Goal: Information Seeking & Learning: Learn about a topic

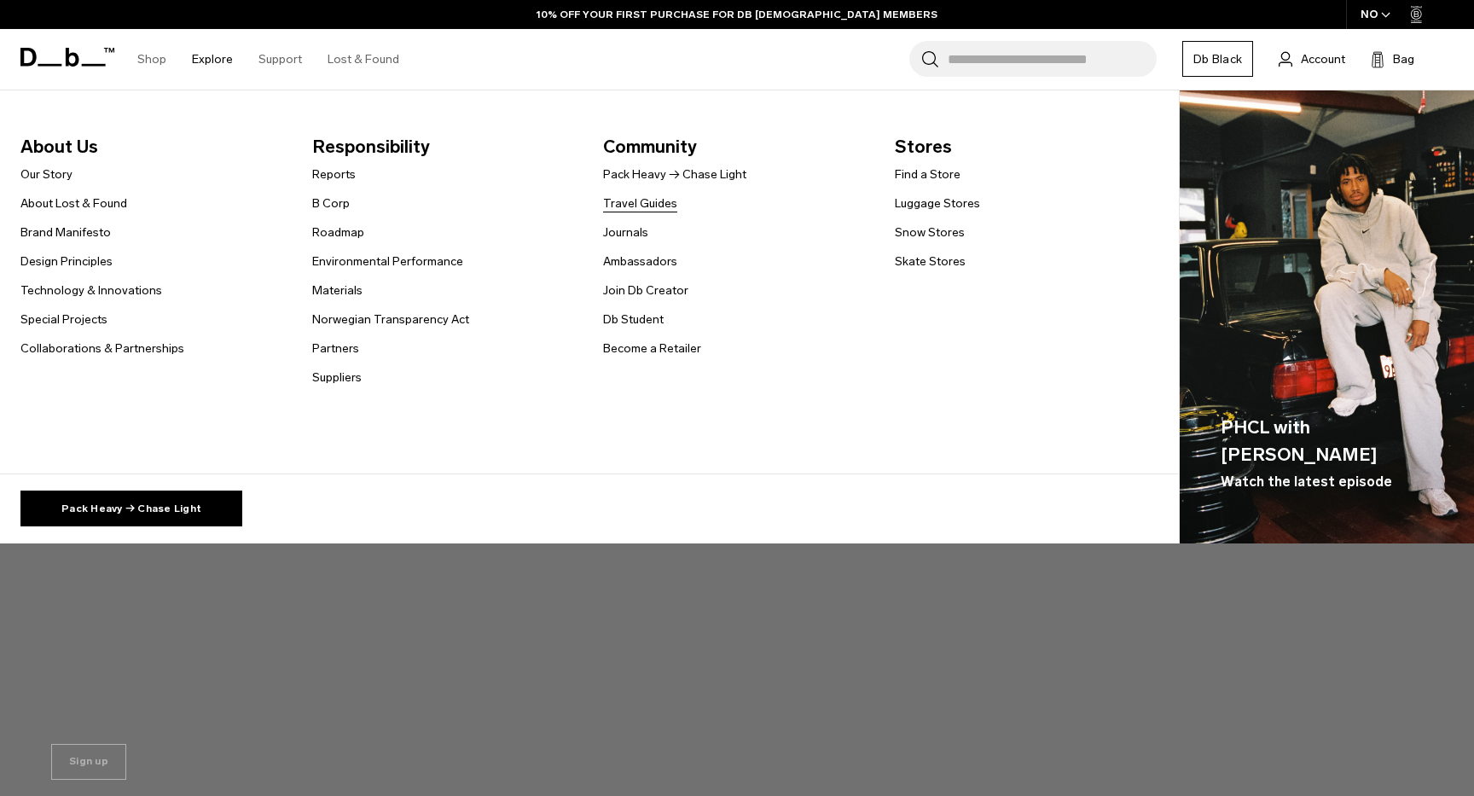
click at [659, 201] on link "Travel Guides" at bounding box center [640, 203] width 74 height 18
click at [644, 203] on link "Travel Guides" at bounding box center [640, 203] width 74 height 18
click at [647, 208] on link "Travel Guides" at bounding box center [640, 203] width 74 height 18
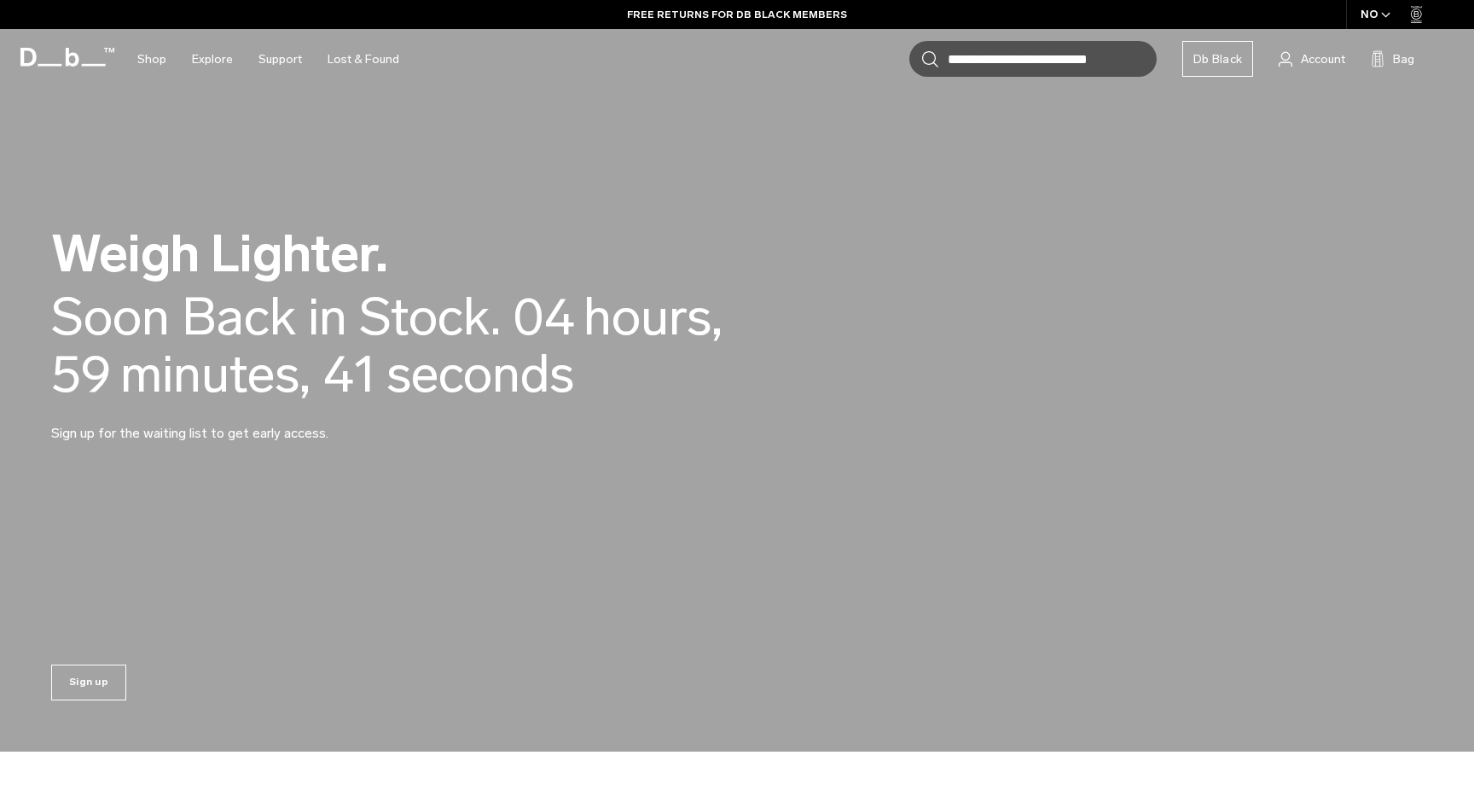
scroll to position [80, 0]
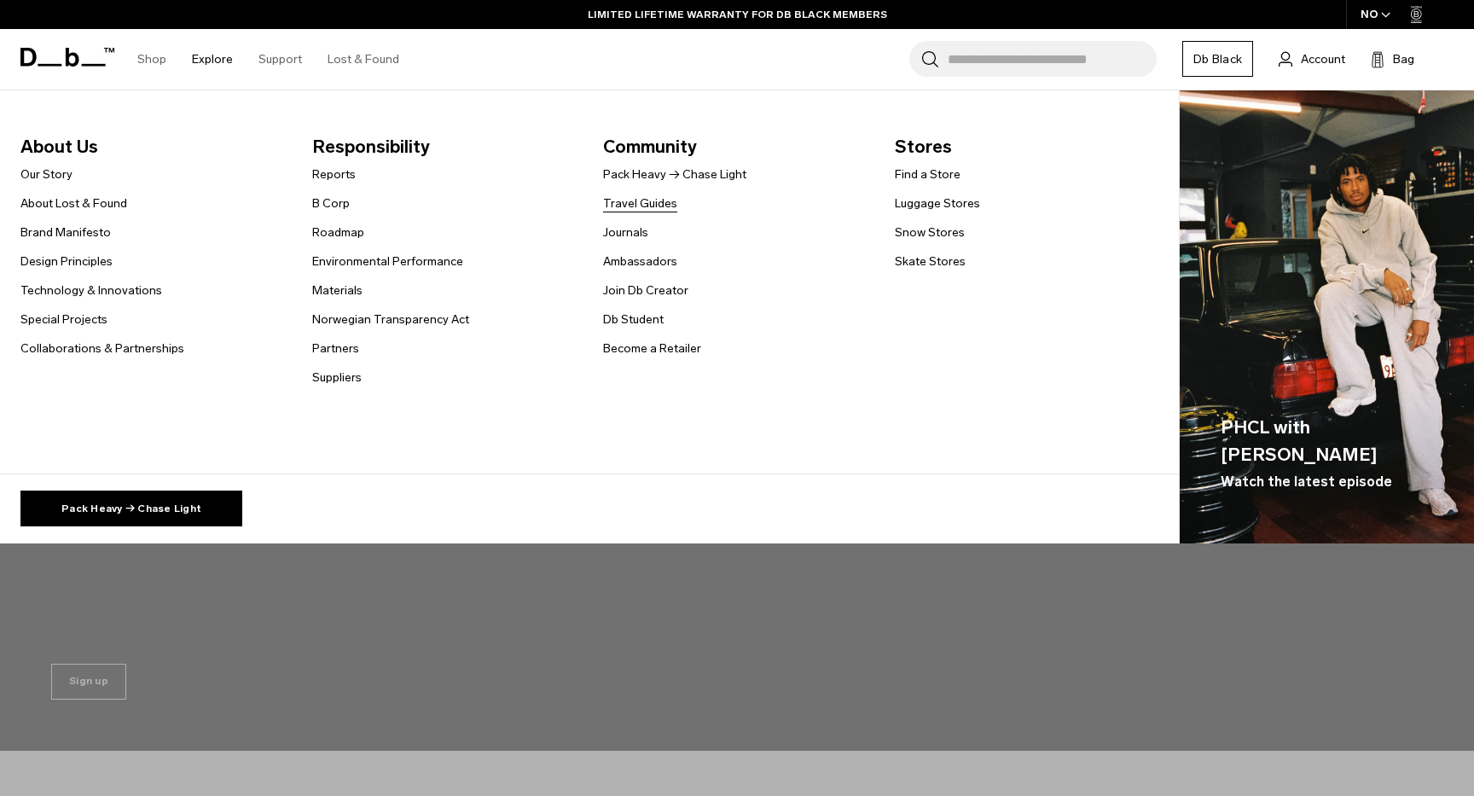
click at [636, 206] on link "Travel Guides" at bounding box center [640, 203] width 74 height 18
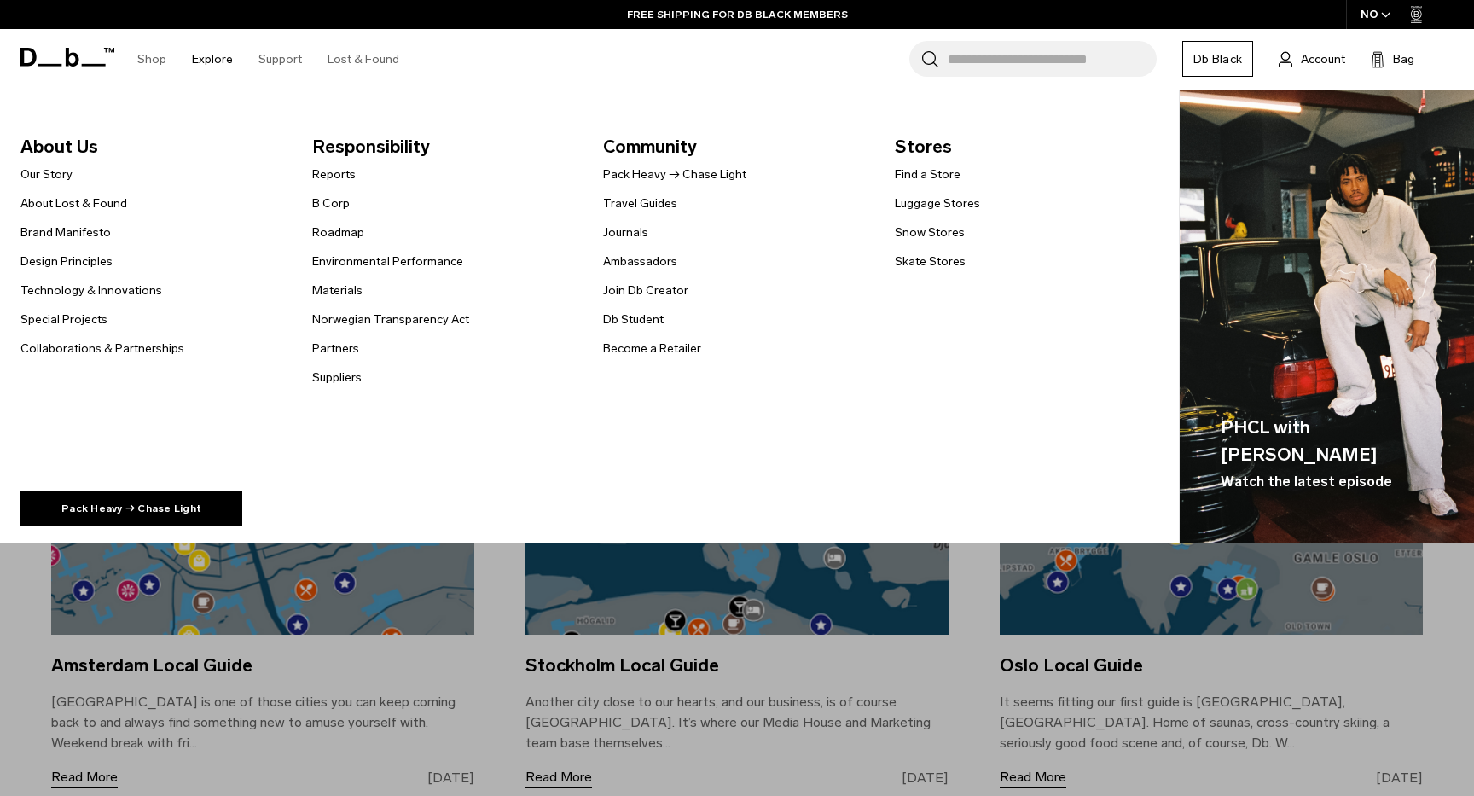
click at [621, 234] on link "Journals" at bounding box center [625, 232] width 45 height 18
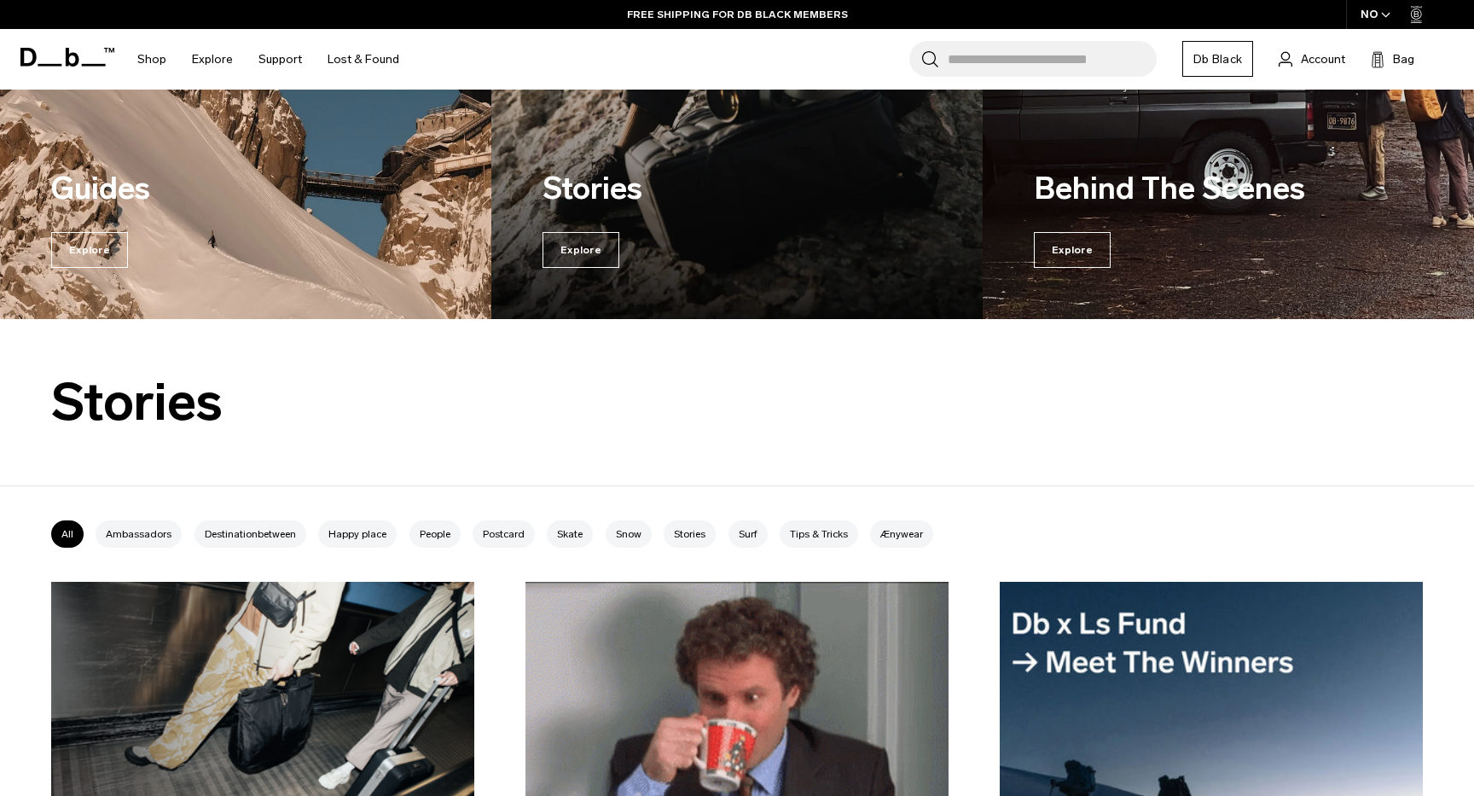
scroll to position [21, 0]
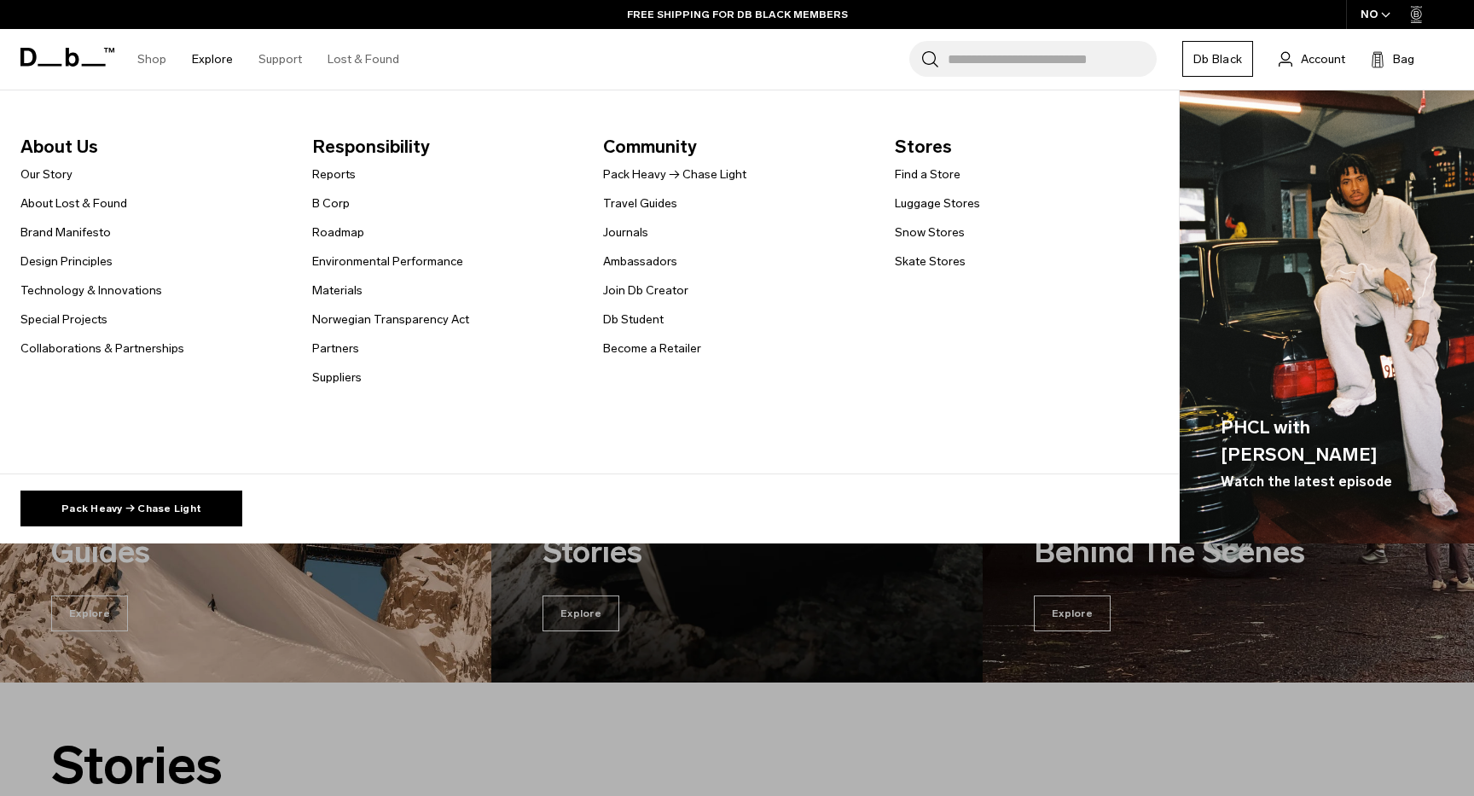
click at [206, 50] on link "Explore" at bounding box center [212, 59] width 41 height 61
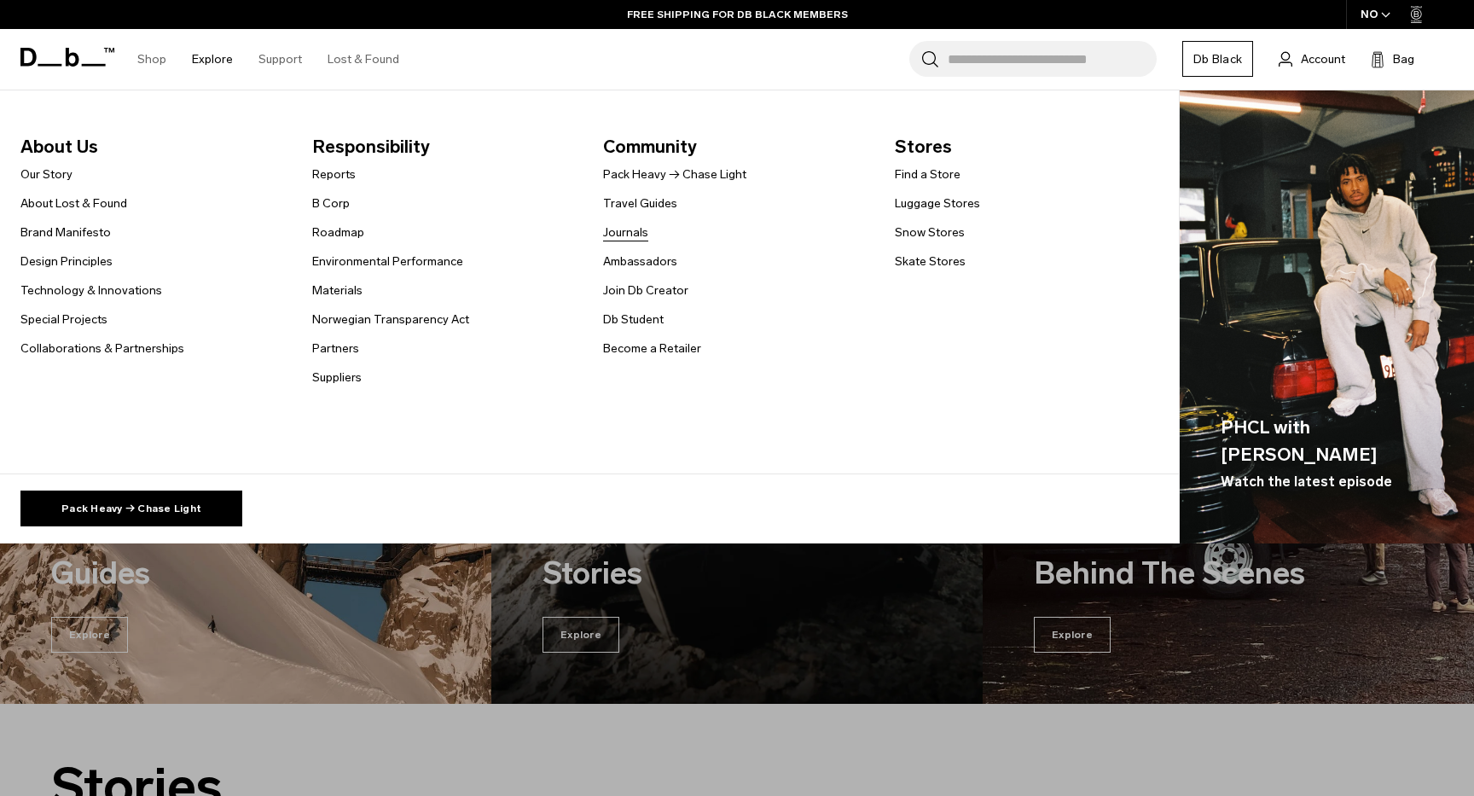
click at [627, 233] on link "Journals" at bounding box center [625, 232] width 45 height 18
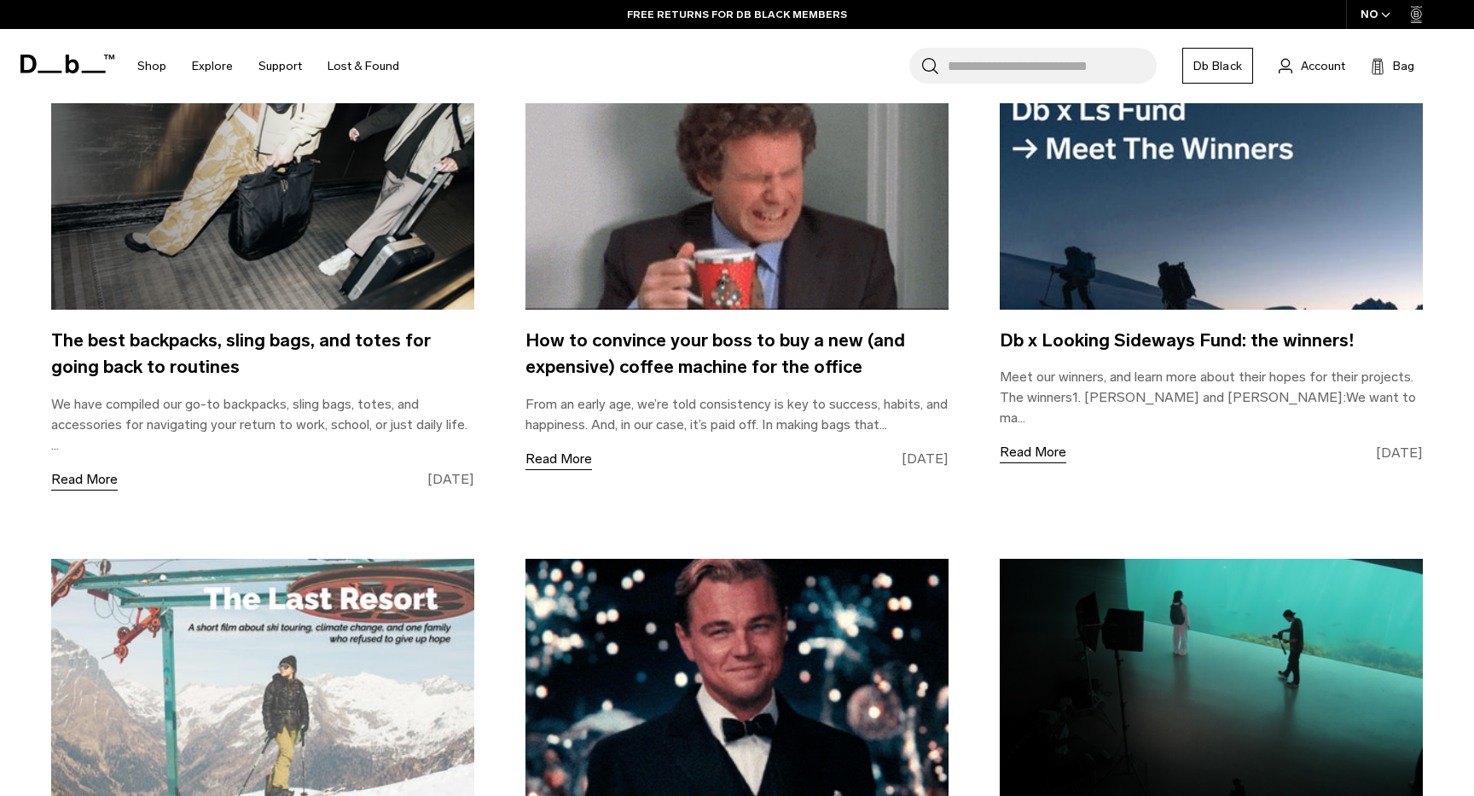
scroll to position [912, 0]
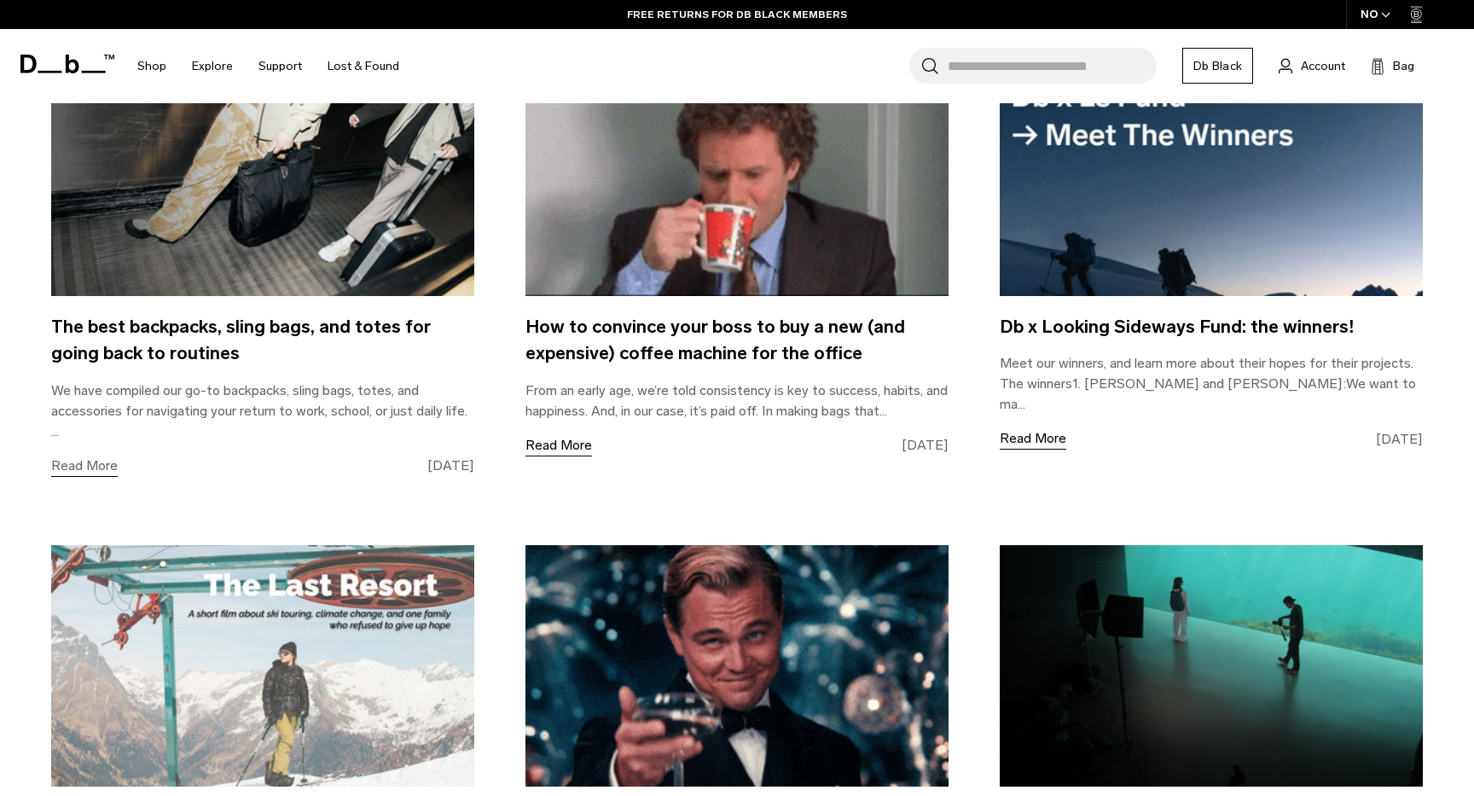
click at [75, 460] on link "Read More" at bounding box center [84, 465] width 67 height 21
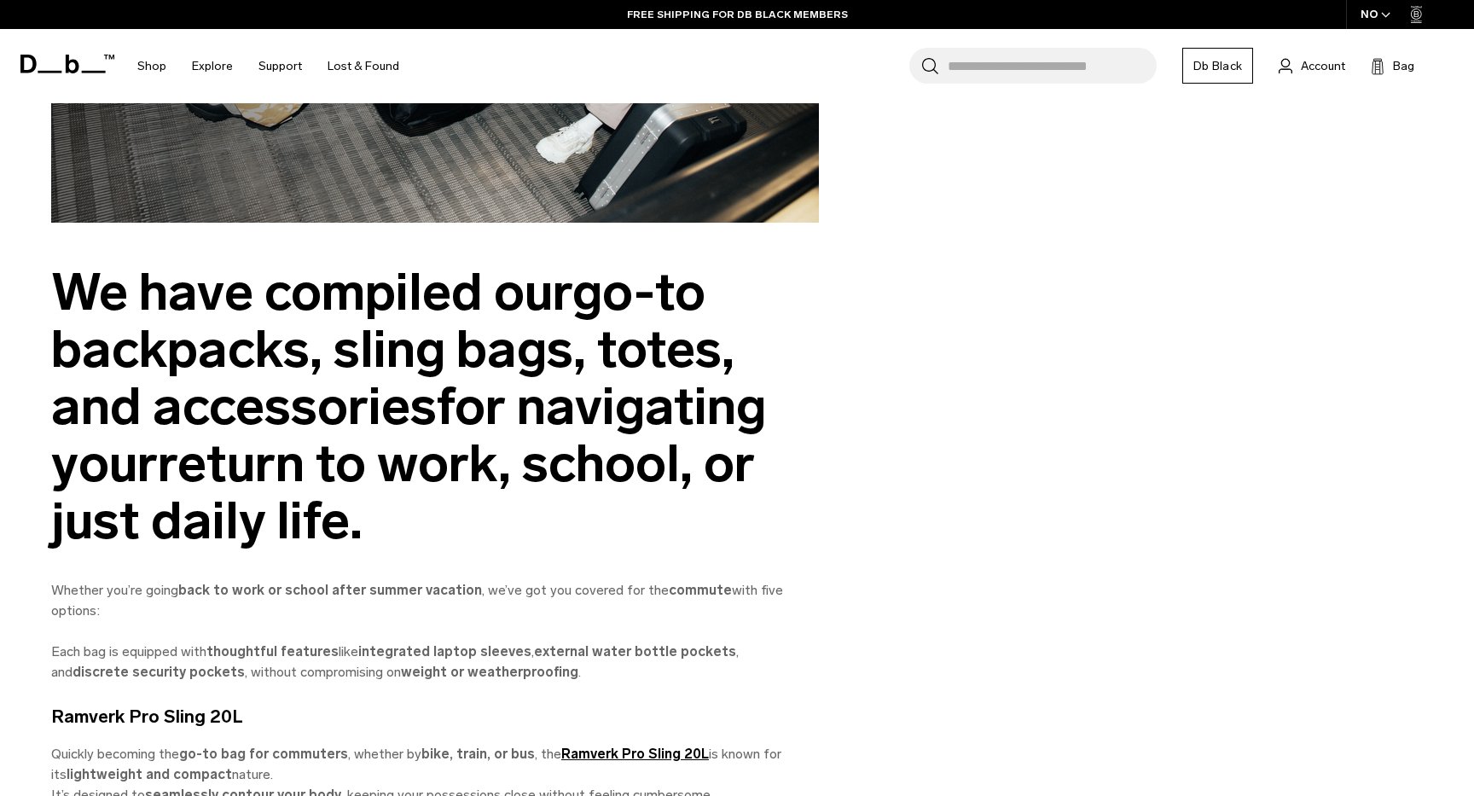
scroll to position [953, 0]
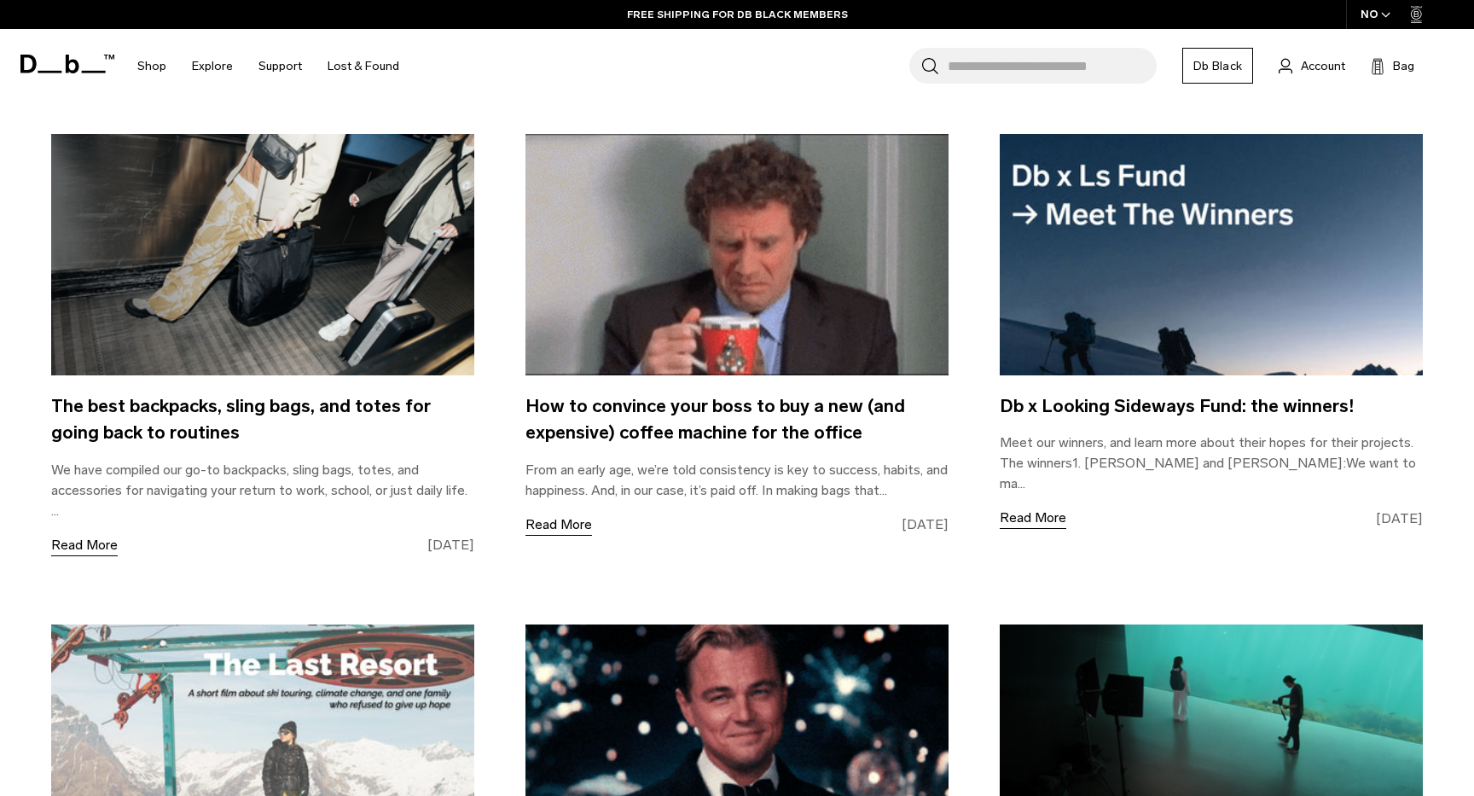
scroll to position [826, 0]
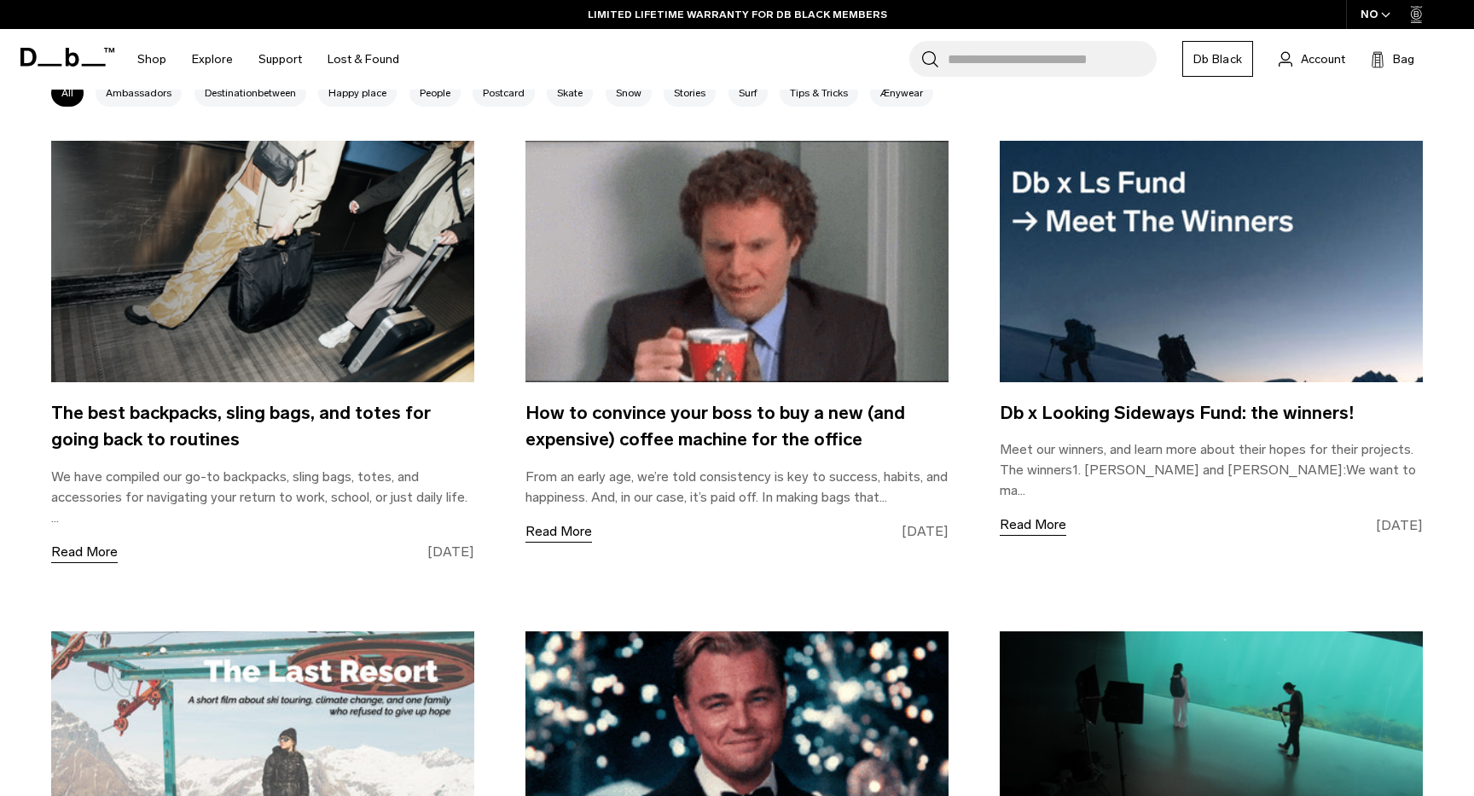
click at [698, 354] on img at bounding box center [736, 261] width 423 height 241
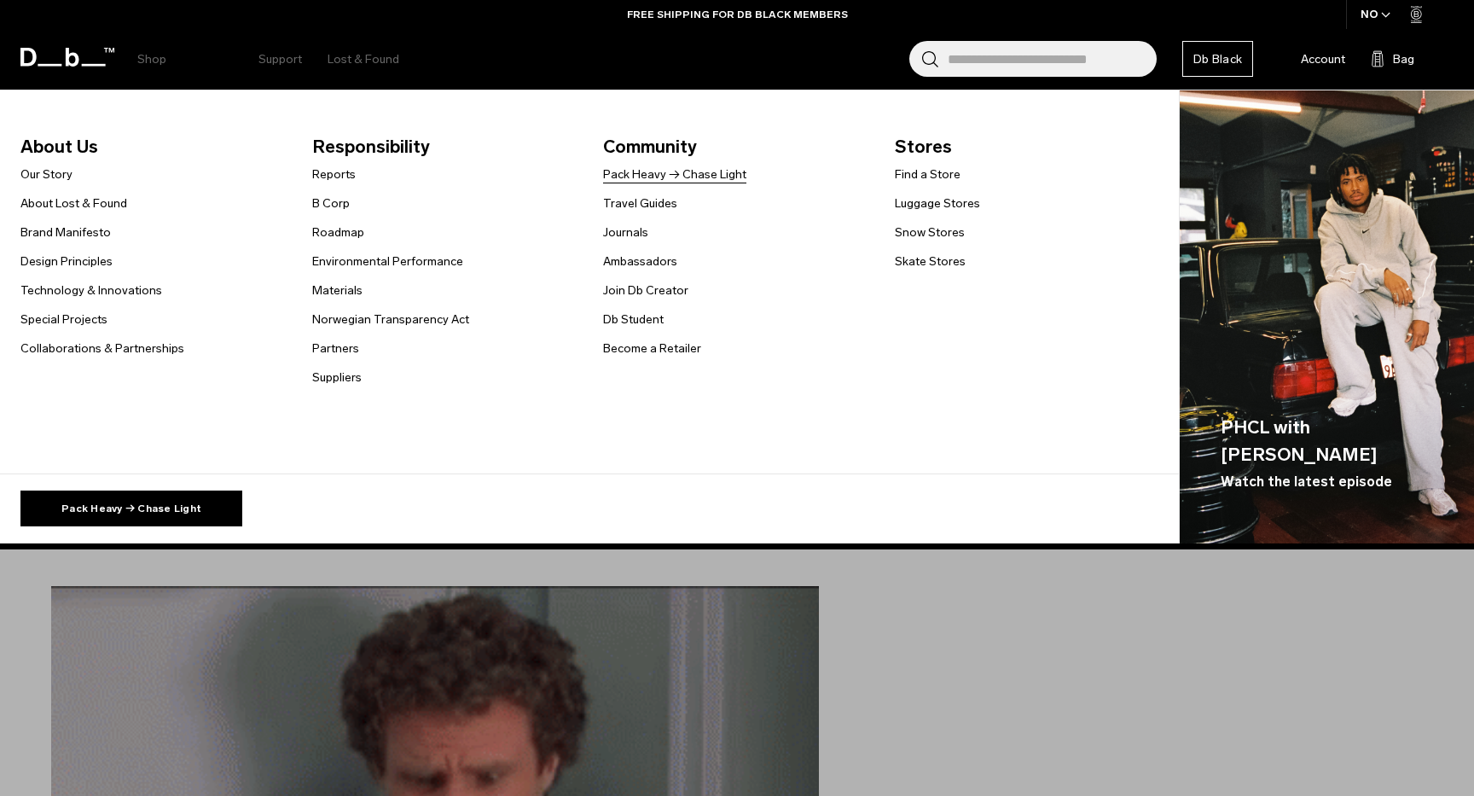
click at [648, 181] on link "Pack Heavy → Chase Light" at bounding box center [674, 174] width 143 height 18
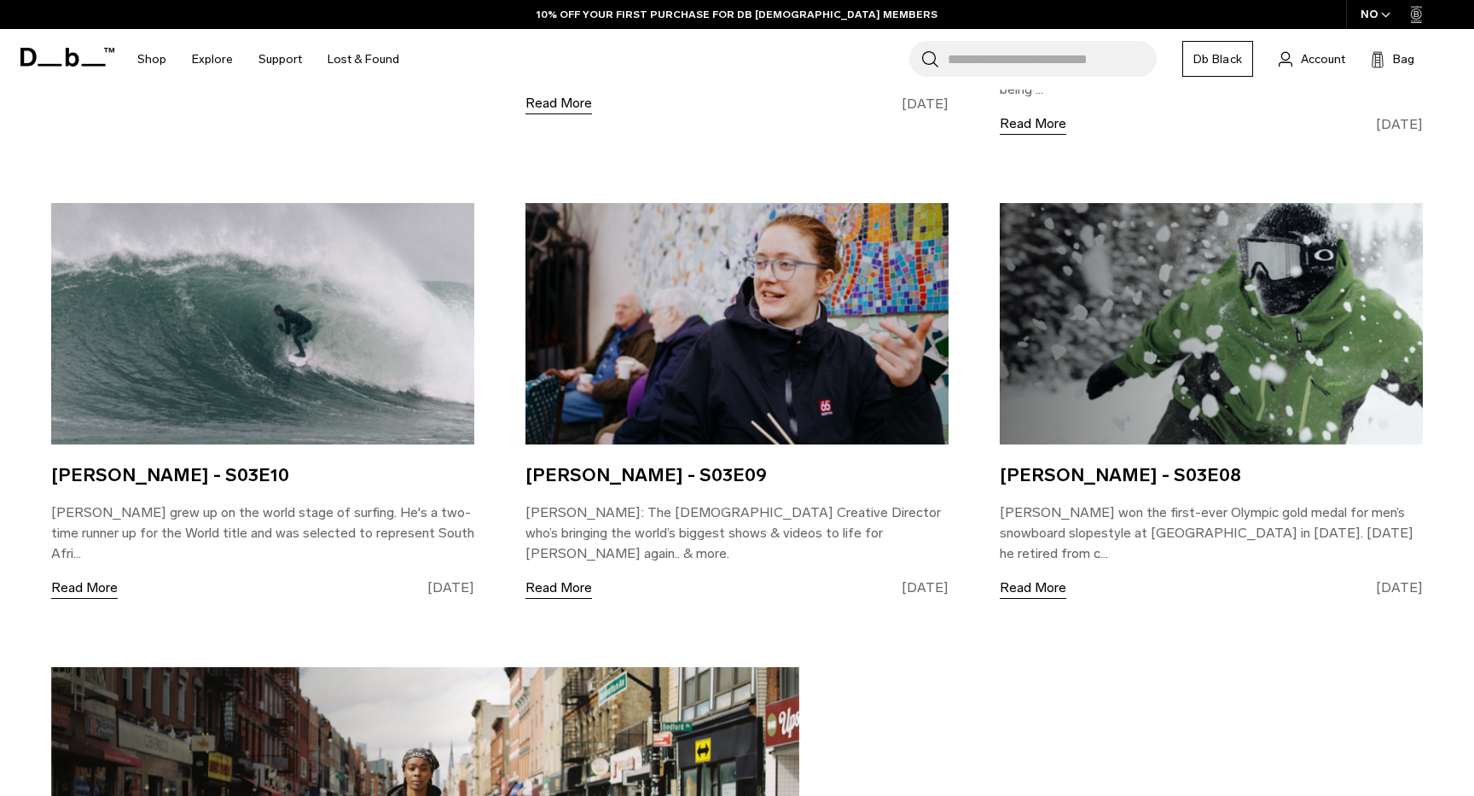
scroll to position [1932, 0]
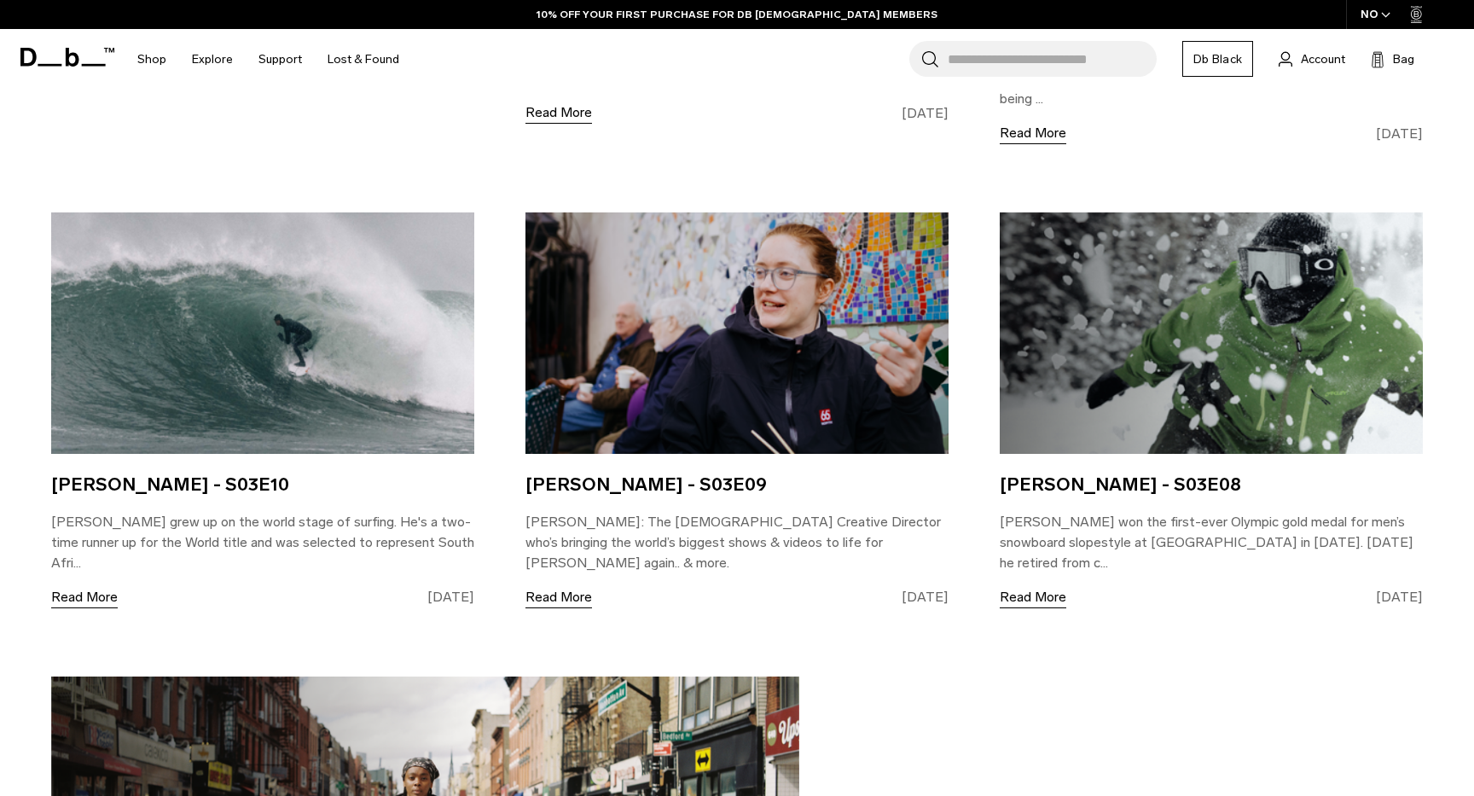
click at [711, 370] on img at bounding box center [736, 332] width 423 height 241
